Goal: Information Seeking & Learning: Learn about a topic

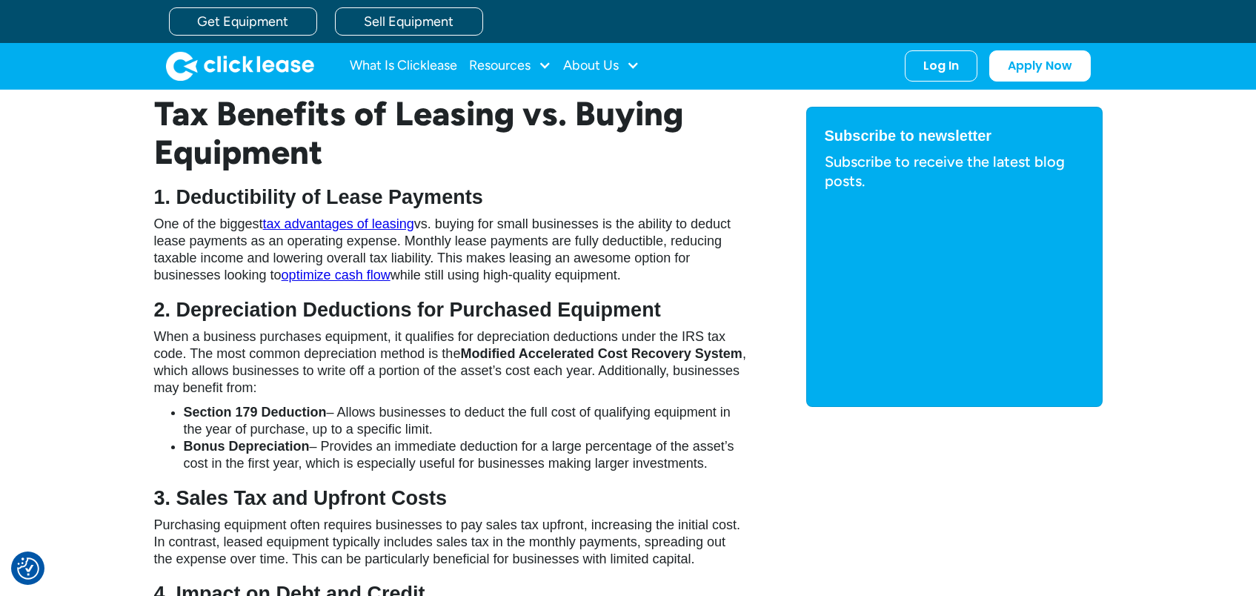
click at [330, 227] on link "tax advantages of leasing" at bounding box center [338, 223] width 151 height 15
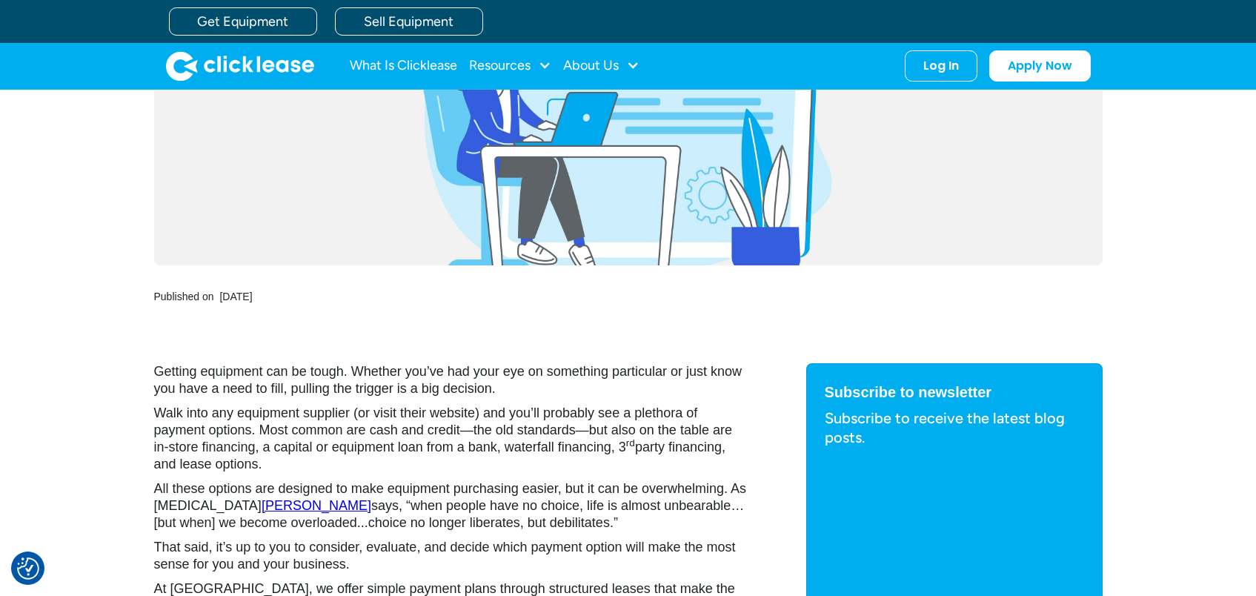
scroll to position [413, 0]
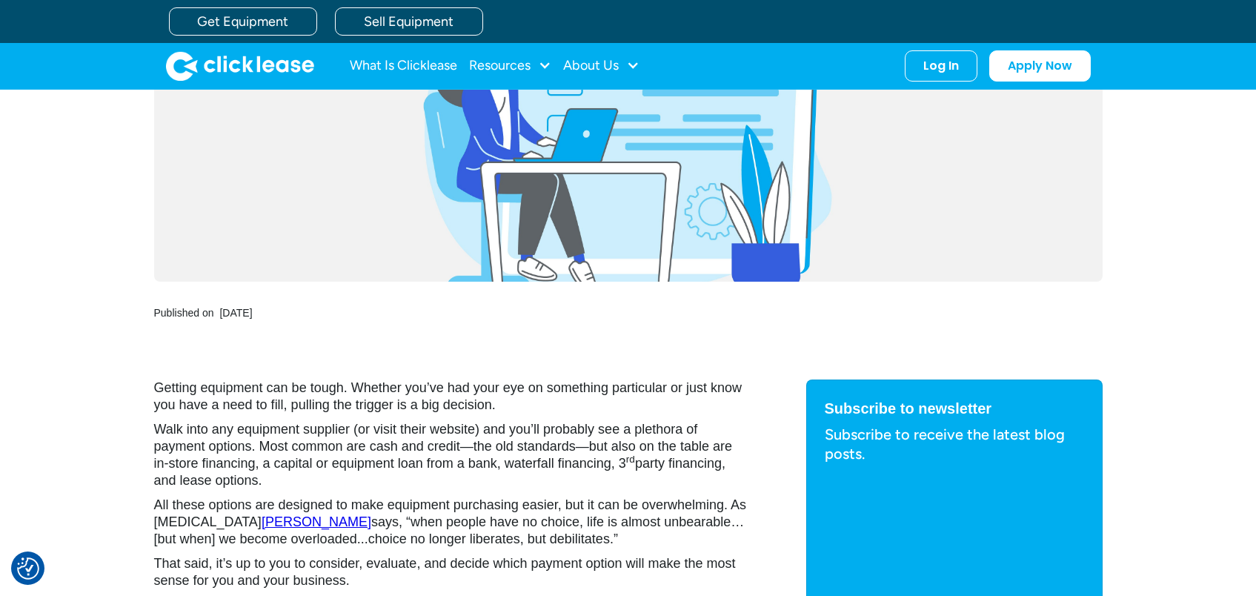
click at [290, 519] on link "Barry Schwartz" at bounding box center [317, 521] width 110 height 15
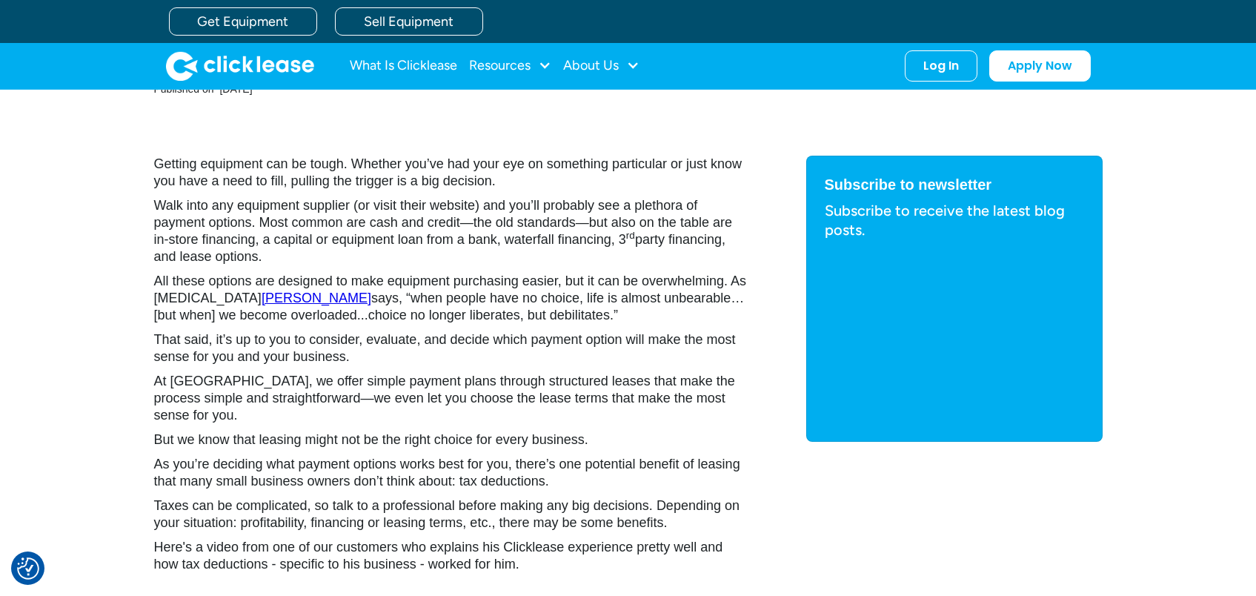
scroll to position [620, 0]
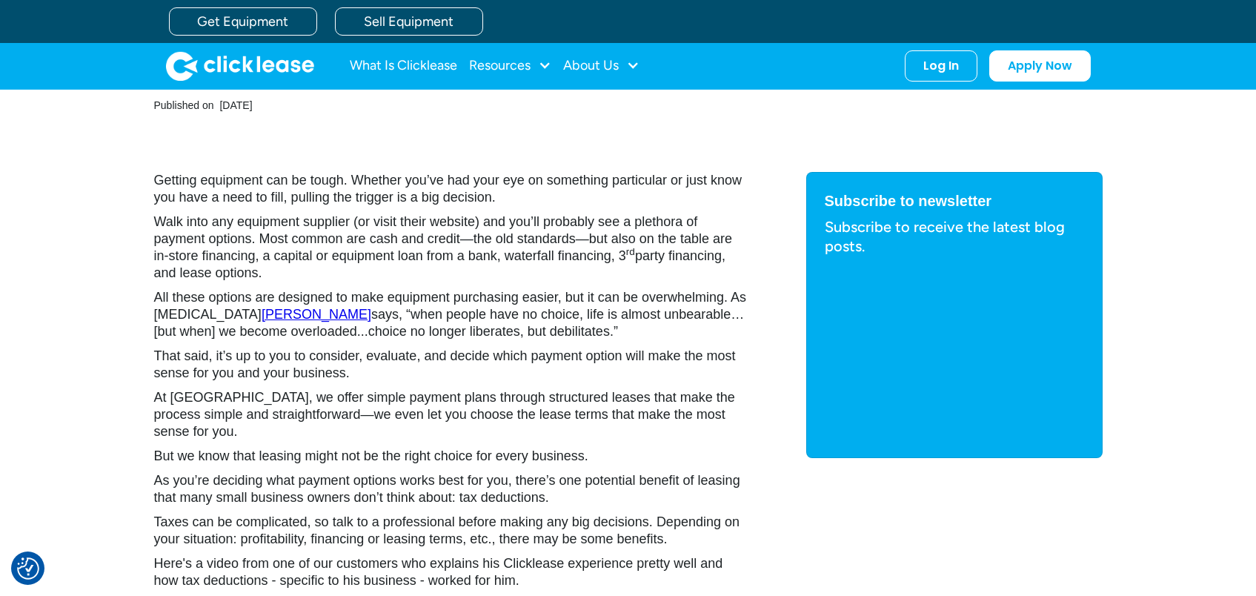
click at [402, 568] on p "Here's a video from one of our customers who explains his Clicklease experience…" at bounding box center [450, 572] width 593 height 34
click at [406, 561] on p "Here's a video from one of our customers who explains his Clicklease experience…" at bounding box center [450, 572] width 593 height 34
click at [262, 313] on link "Barry Schwartz" at bounding box center [317, 314] width 110 height 15
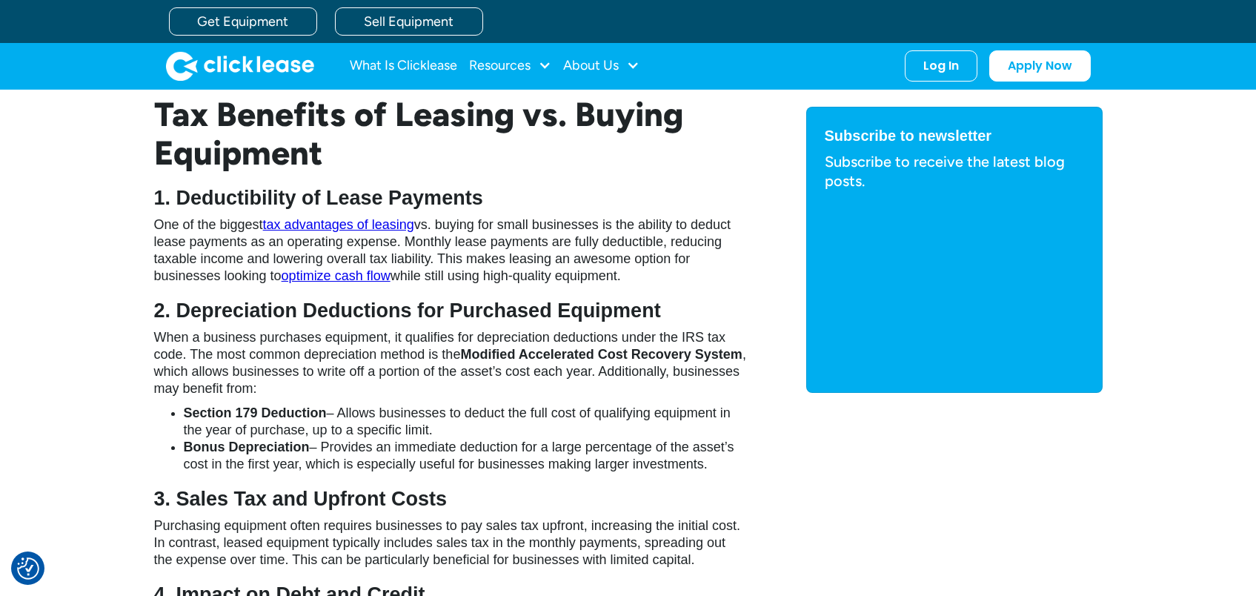
click at [350, 276] on link "optimize cash flow" at bounding box center [336, 275] width 109 height 15
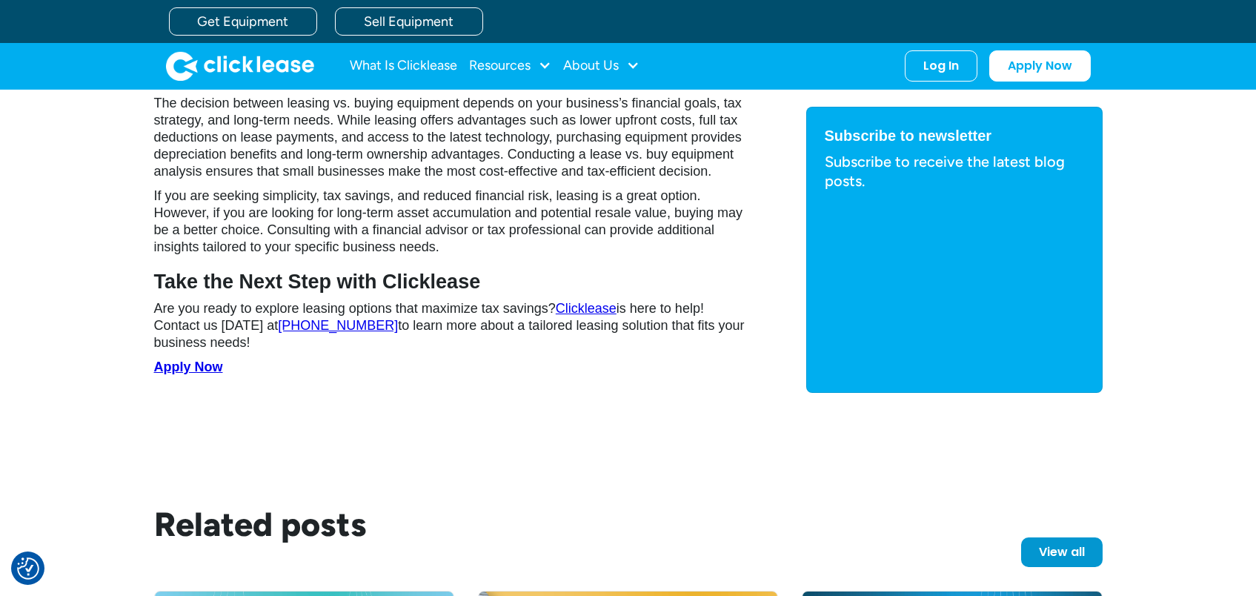
scroll to position [2933, 0]
